Goal: Navigation & Orientation: Go to known website

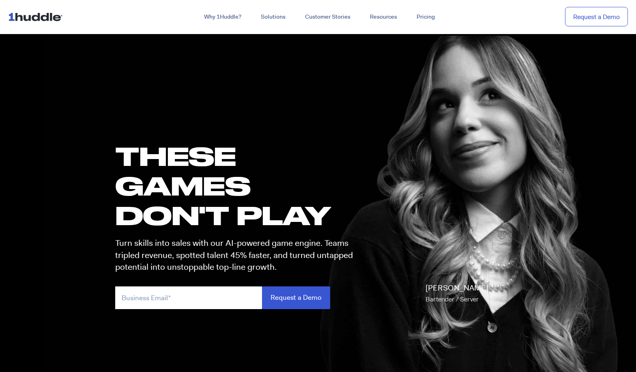
click at [26, 17] on img at bounding box center [37, 16] width 58 height 15
